Goal: Transaction & Acquisition: Purchase product/service

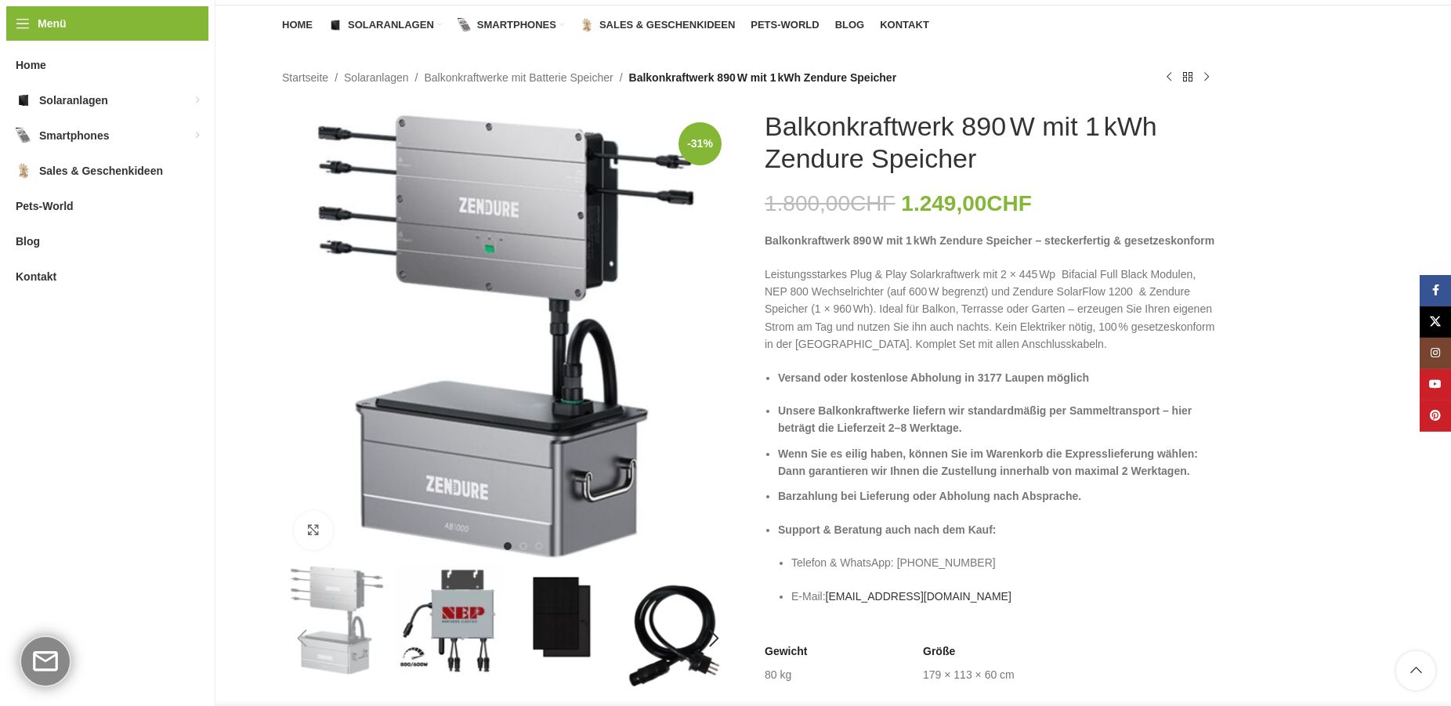
scroll to position [160, 0]
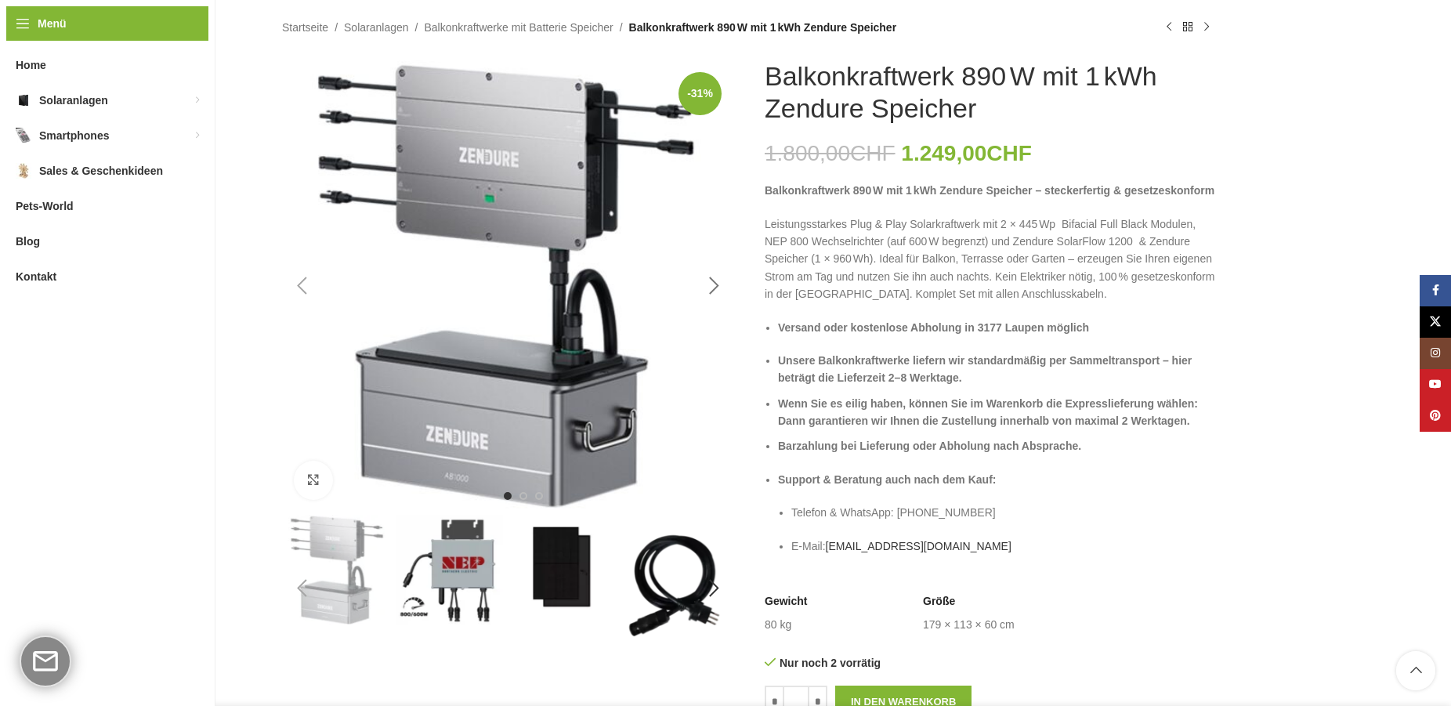
click at [716, 285] on div "Next slide" at bounding box center [713, 285] width 39 height 39
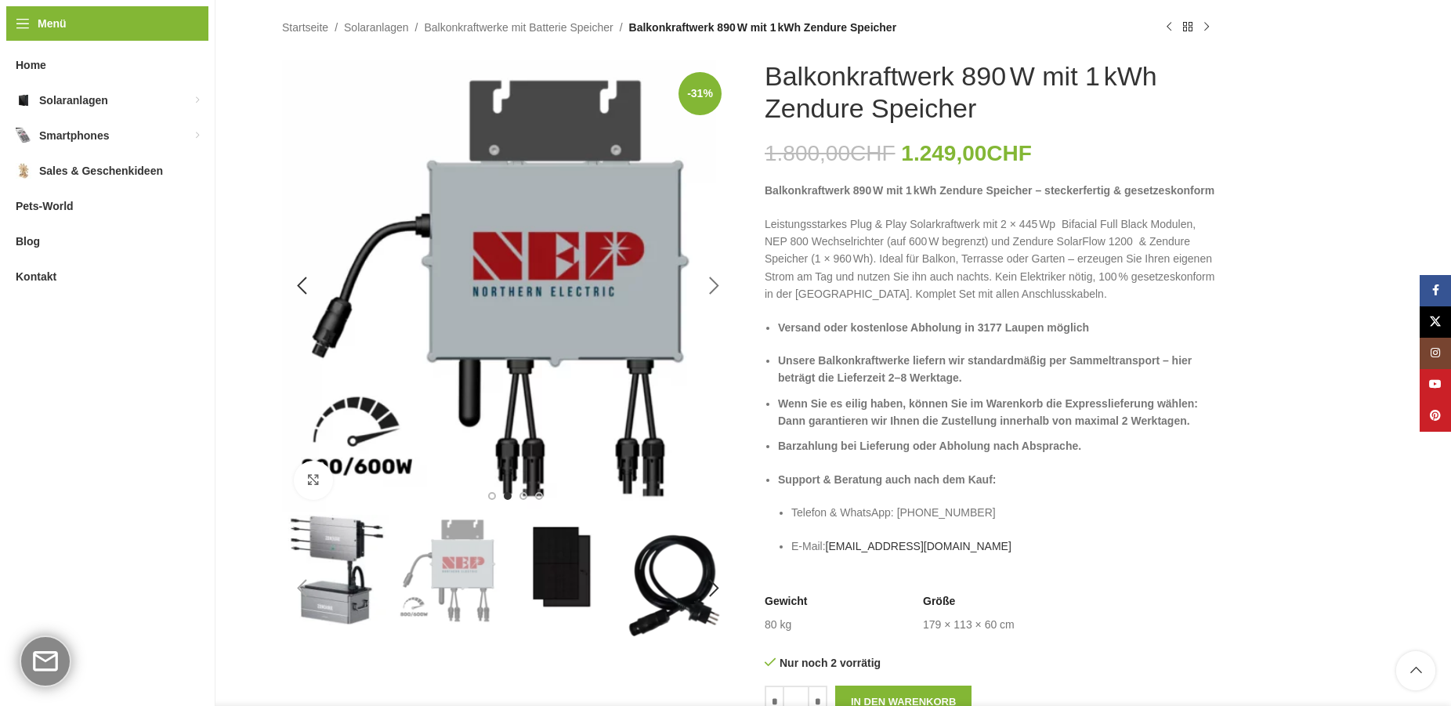
click at [716, 285] on div "Next slide" at bounding box center [713, 285] width 39 height 39
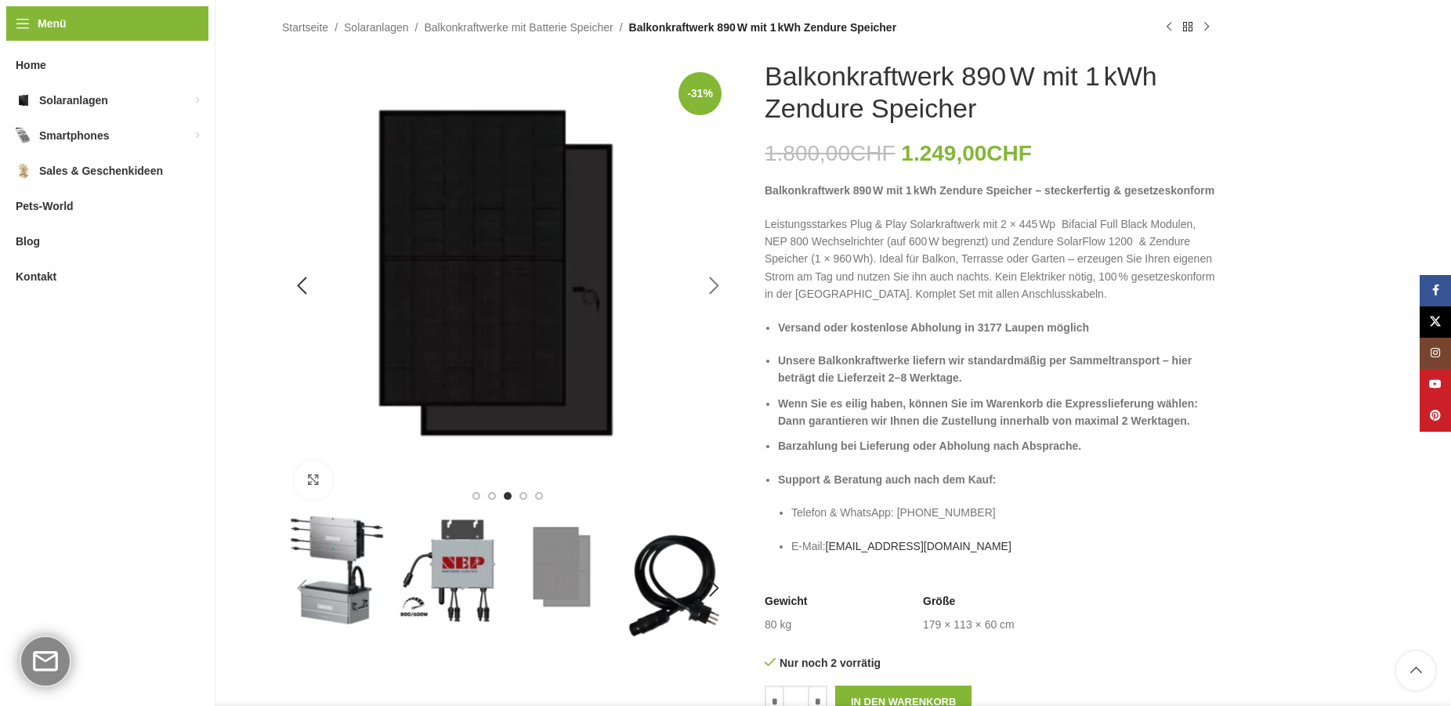
click at [716, 285] on div "Next slide" at bounding box center [713, 285] width 39 height 39
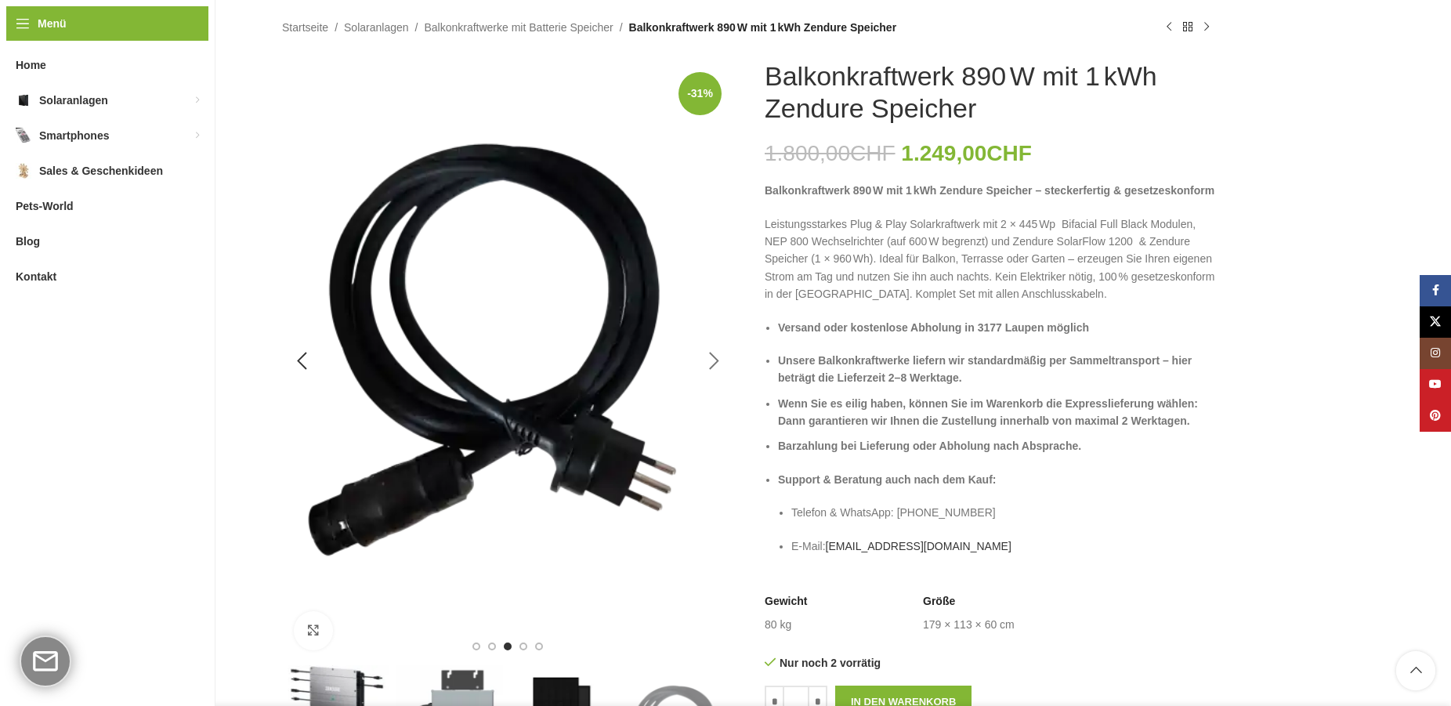
click at [716, 285] on img "4 / 6" at bounding box center [507, 361] width 451 height 602
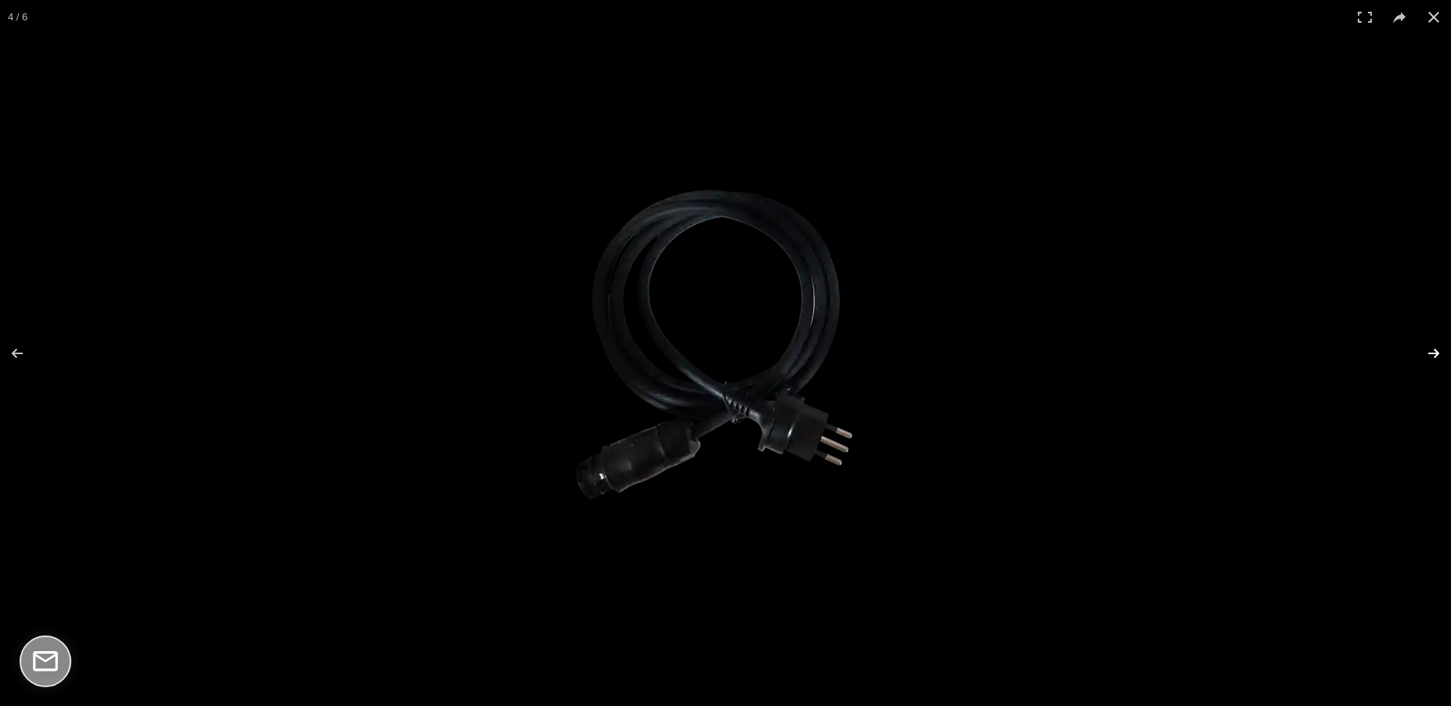
click at [1430, 358] on button at bounding box center [1423, 353] width 55 height 78
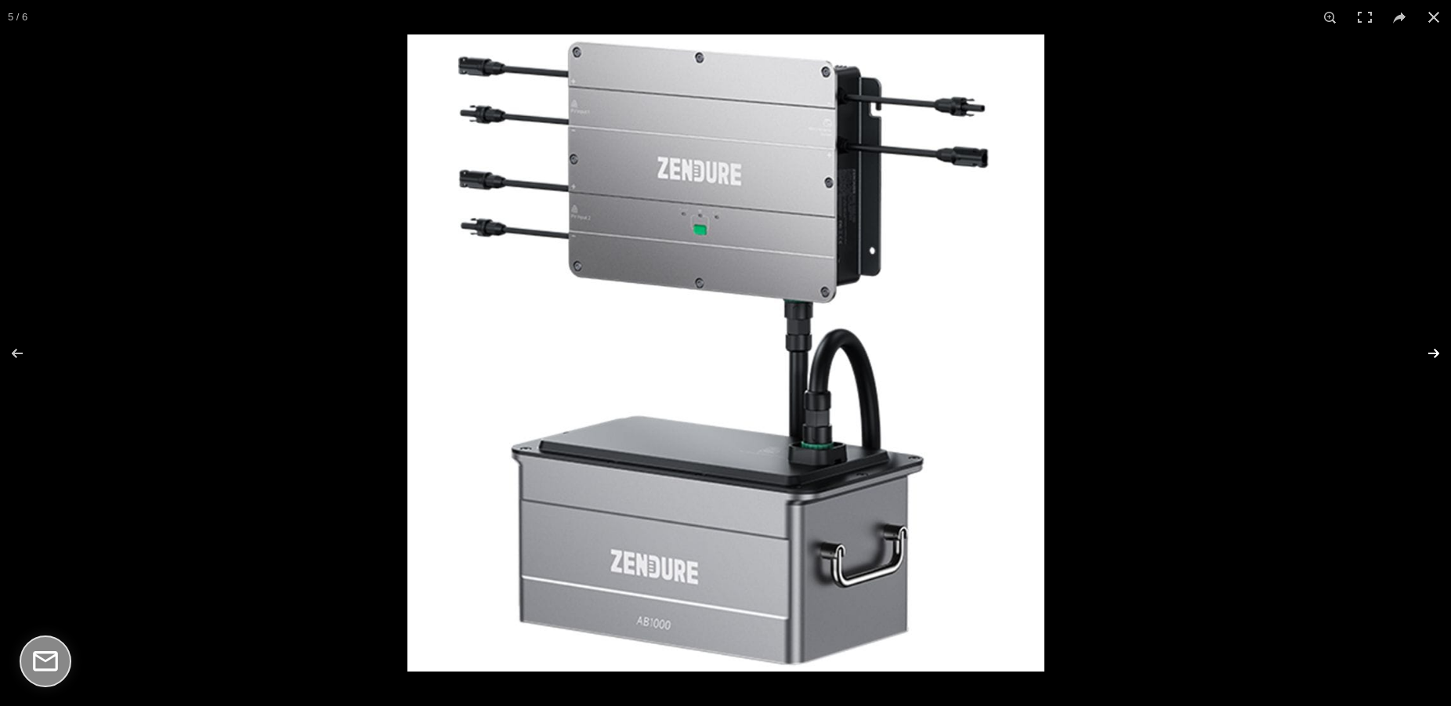
click at [1429, 357] on button at bounding box center [1423, 353] width 55 height 78
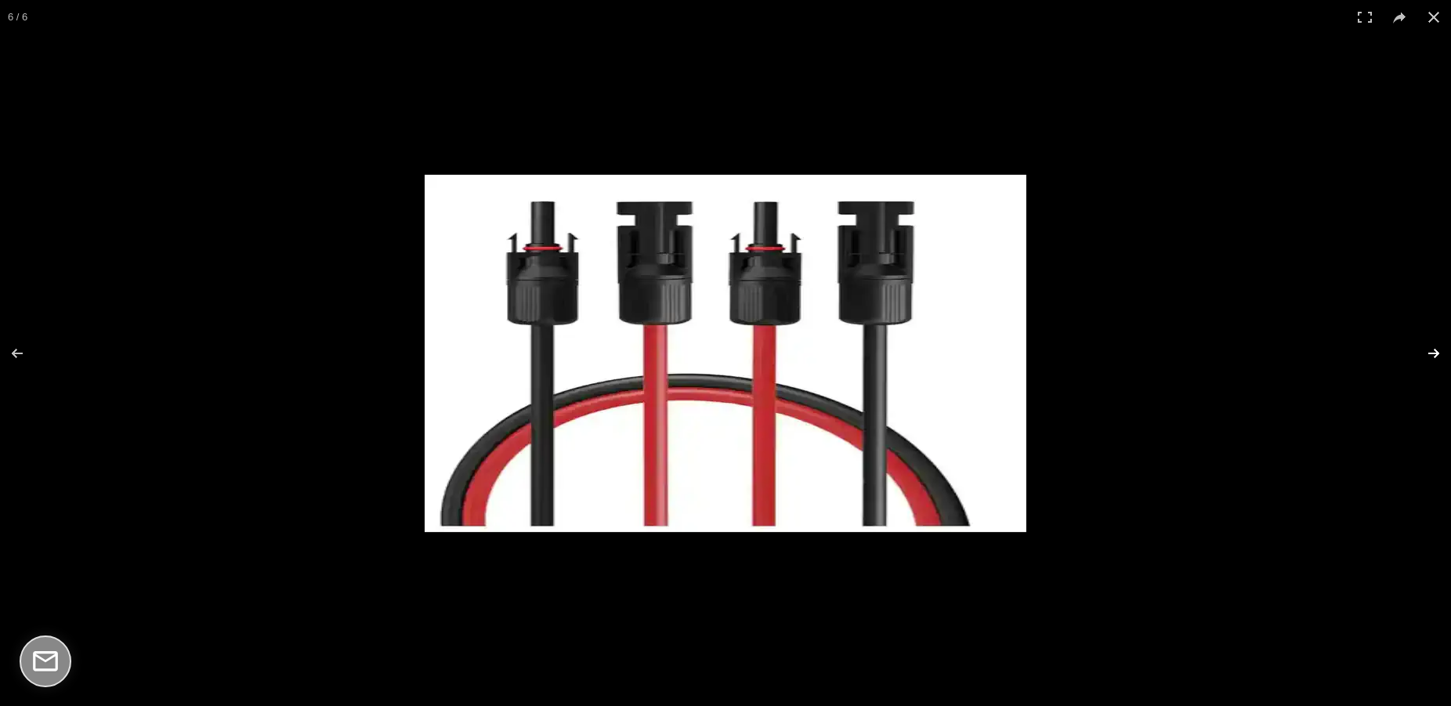
click at [1429, 357] on button at bounding box center [1423, 353] width 55 height 78
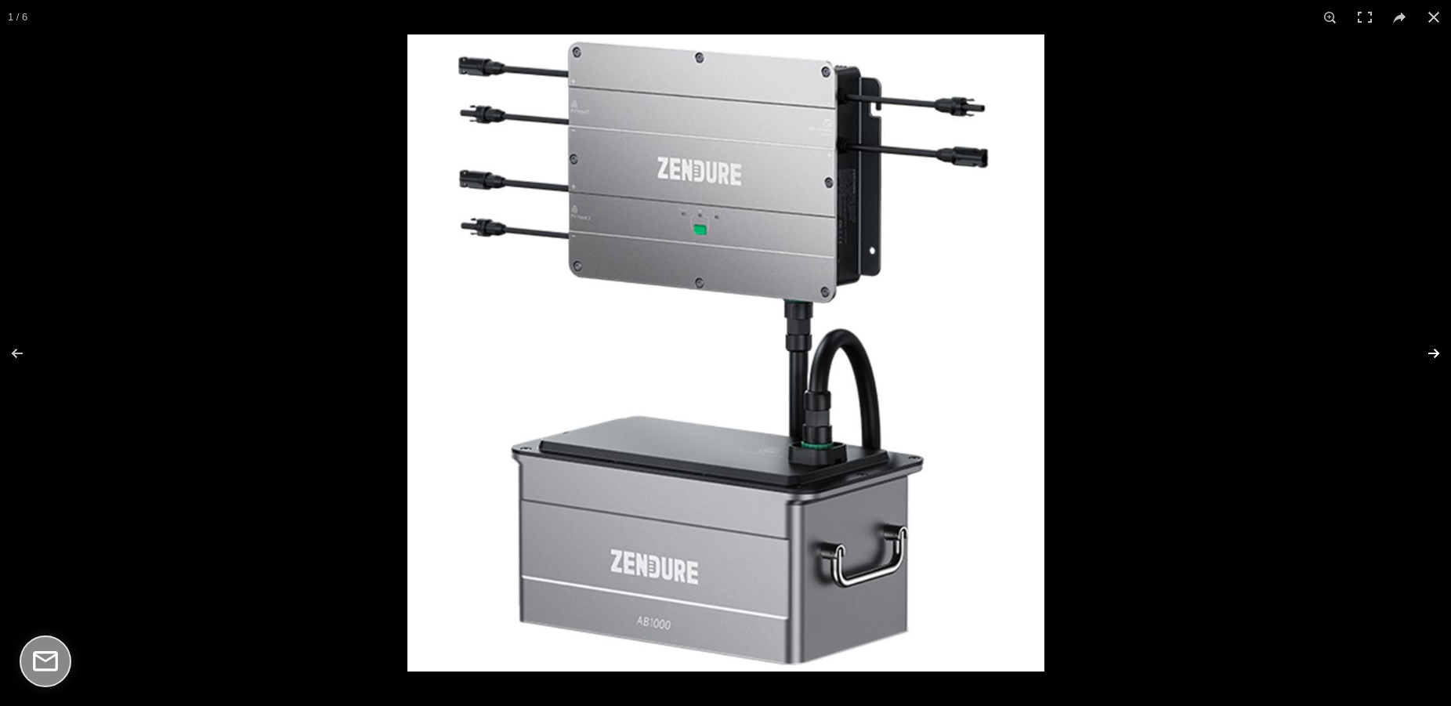
click at [1429, 357] on button at bounding box center [1423, 353] width 55 height 78
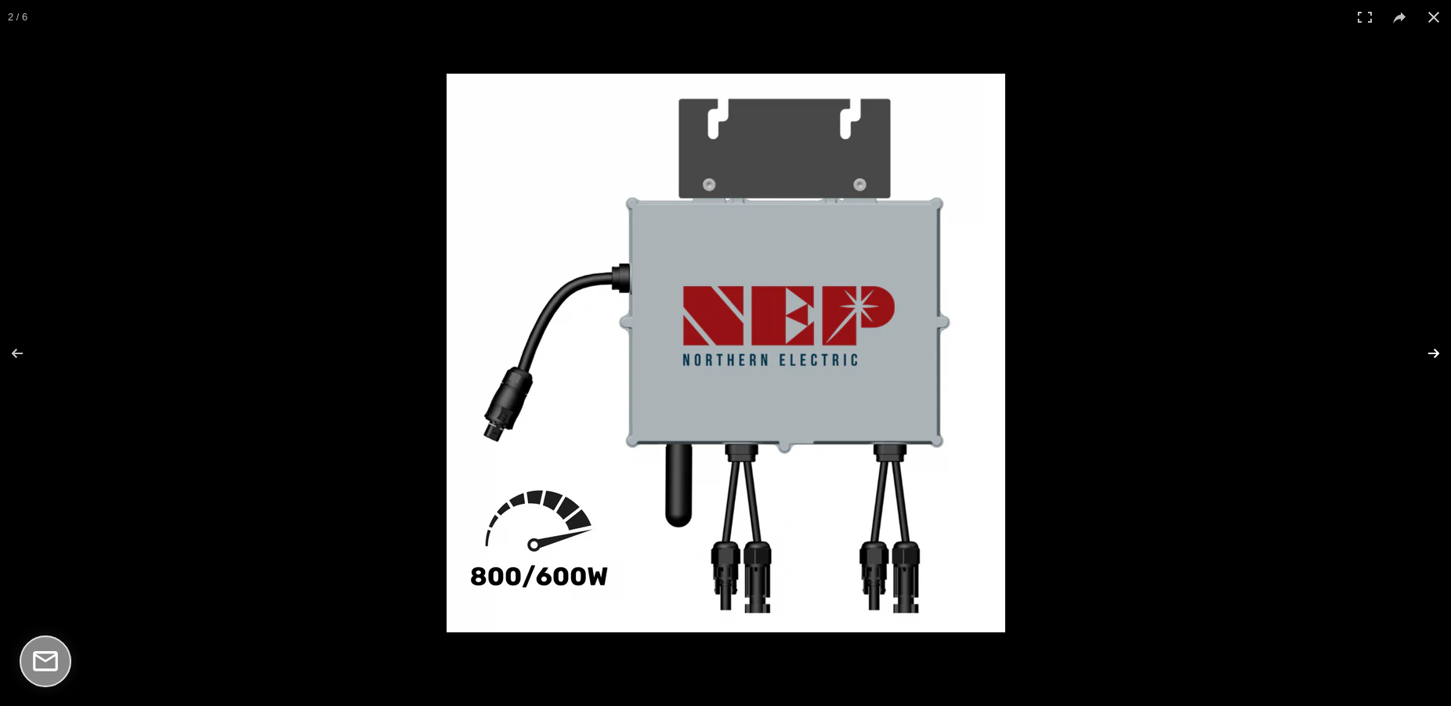
click at [1429, 357] on button at bounding box center [1423, 353] width 55 height 78
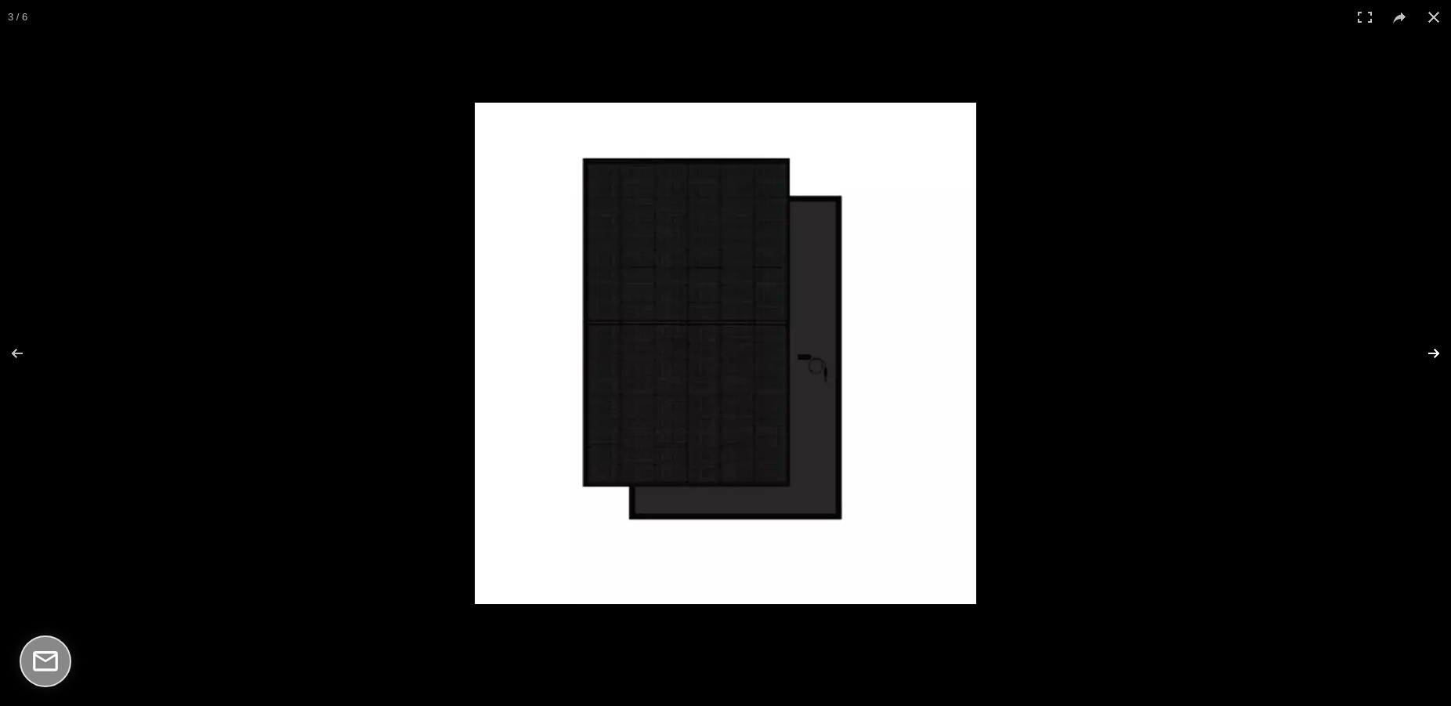
click at [1429, 357] on button at bounding box center [1423, 353] width 55 height 78
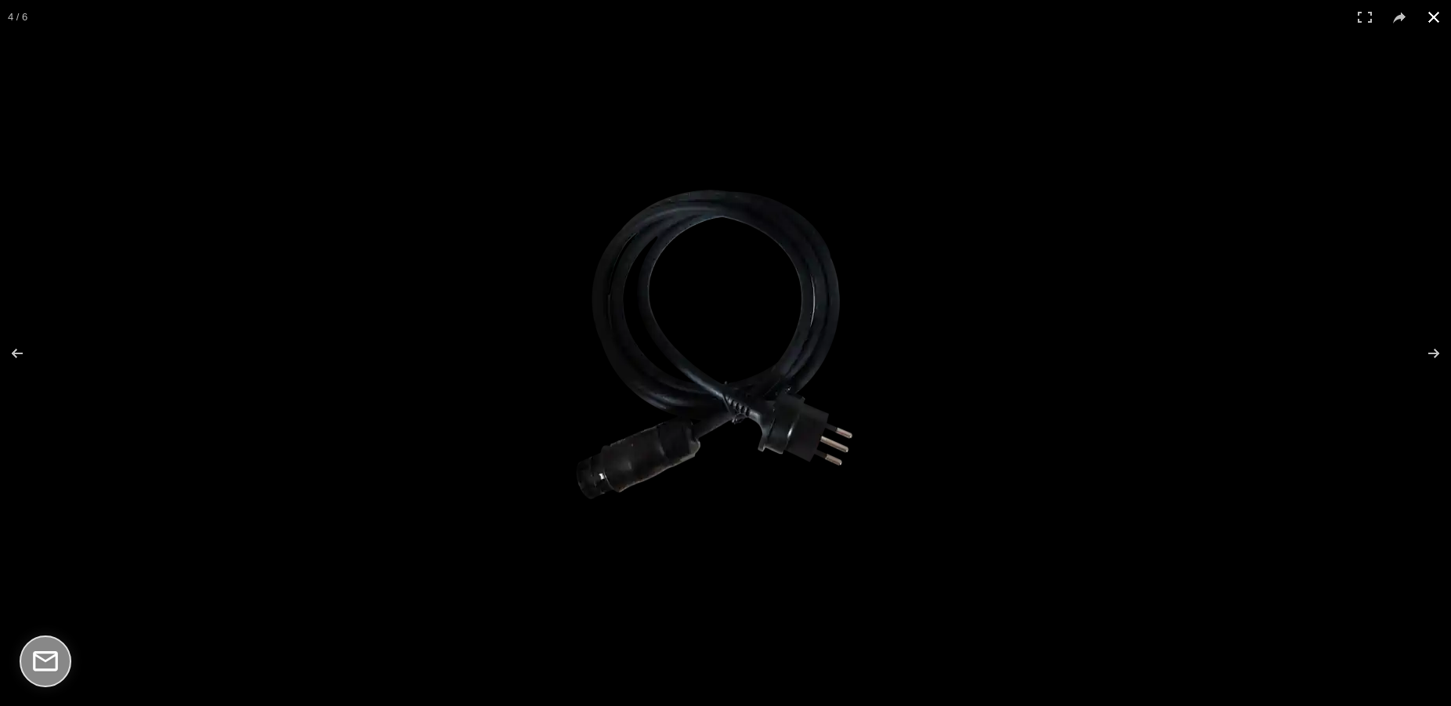
click at [1432, 19] on button at bounding box center [1434, 17] width 34 height 34
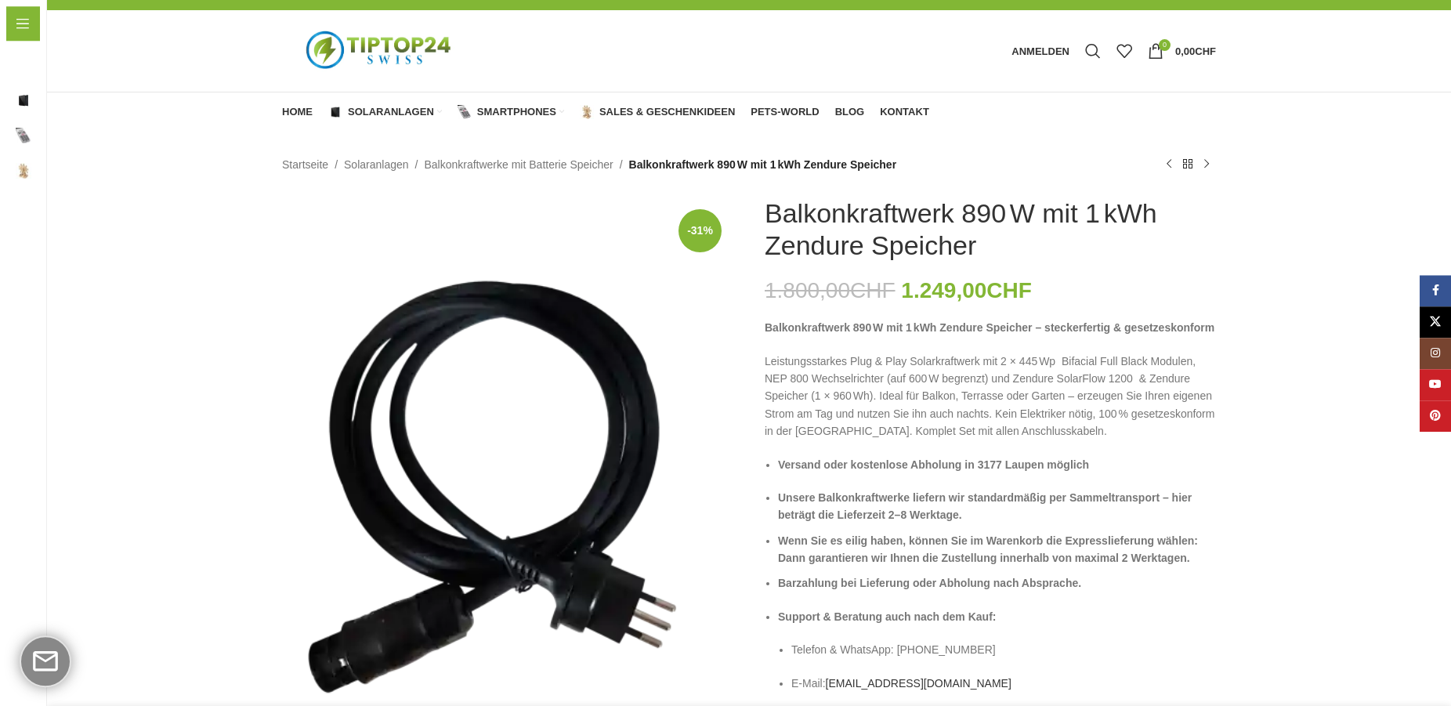
scroll to position [0, 0]
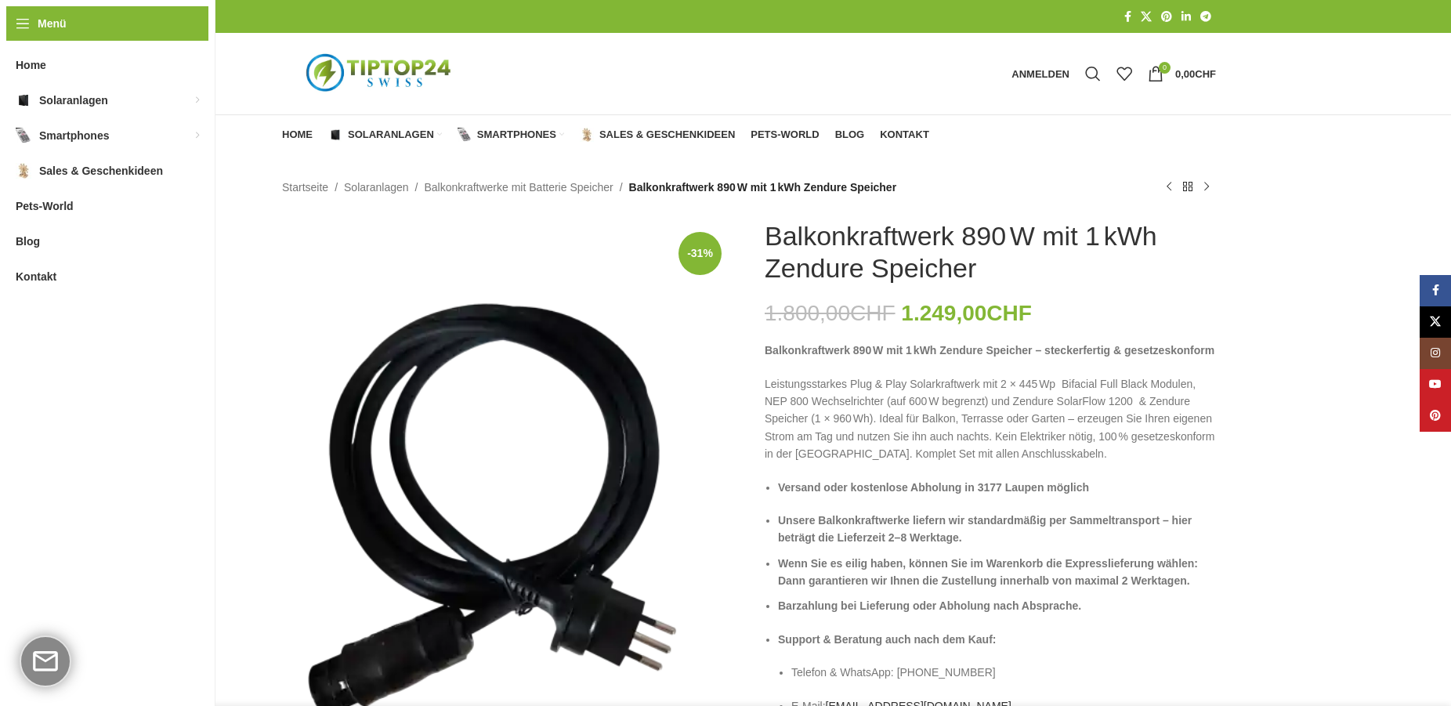
click at [396, 74] on img "Logo der Website" at bounding box center [380, 74] width 196 height 59
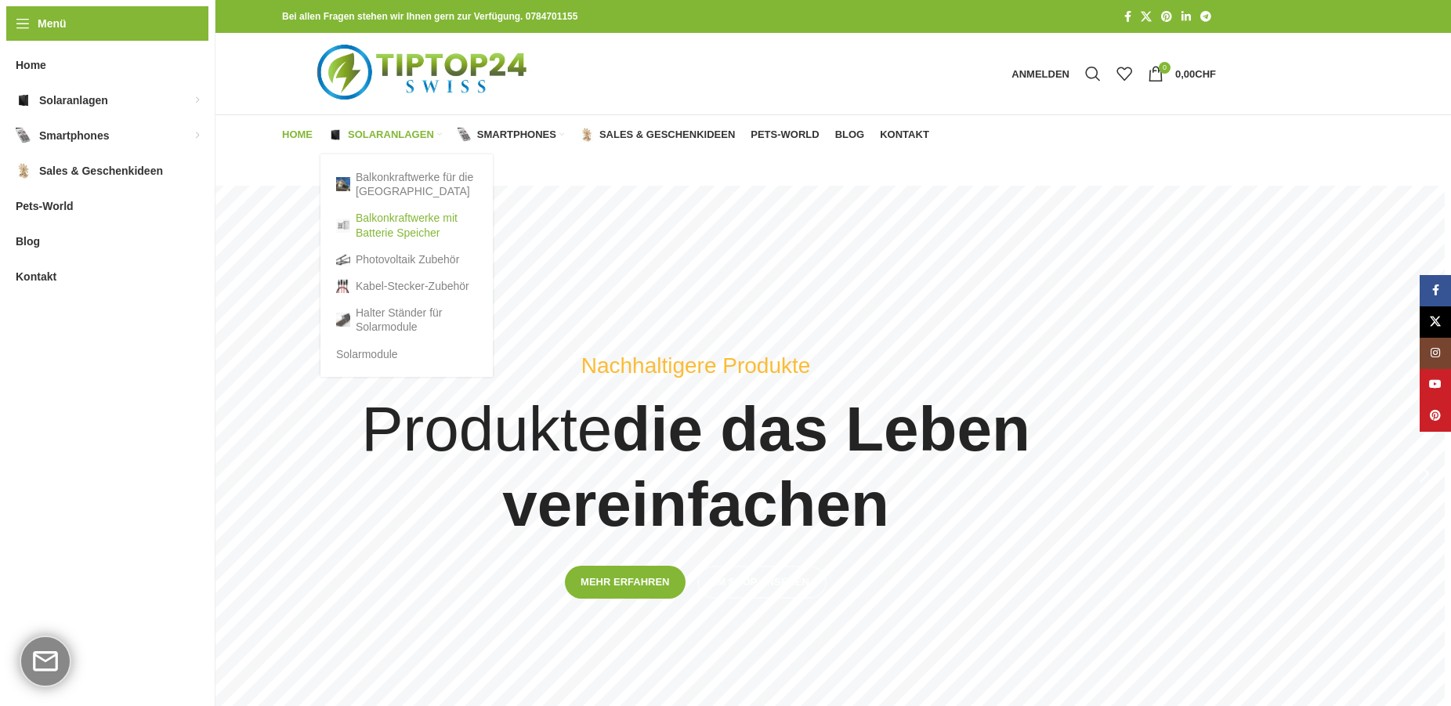
click at [385, 225] on link "Balkonkraftwerke mit Batterie Speicher" at bounding box center [406, 225] width 141 height 41
